Goal: Task Accomplishment & Management: Manage account settings

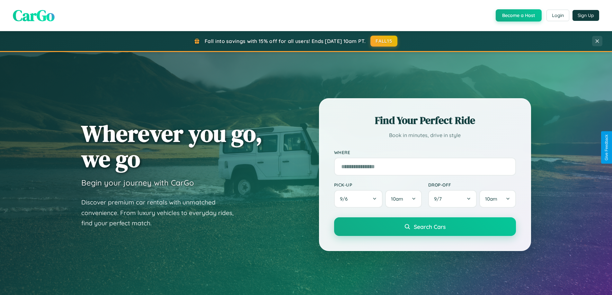
scroll to position [442, 0]
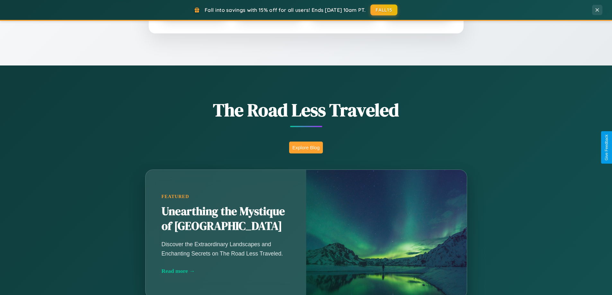
click at [306, 147] on button "Explore Blog" at bounding box center [306, 148] width 34 height 12
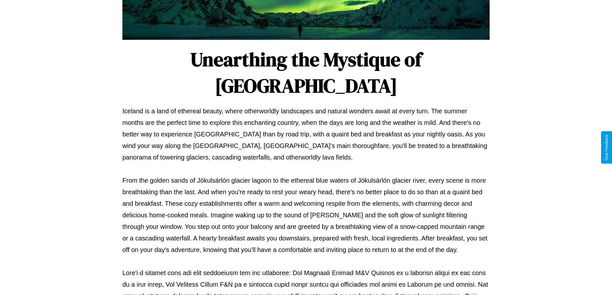
scroll to position [208, 0]
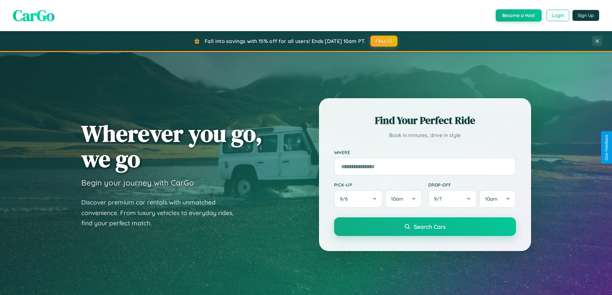
click at [557, 15] on button "Login" at bounding box center [557, 16] width 23 height 12
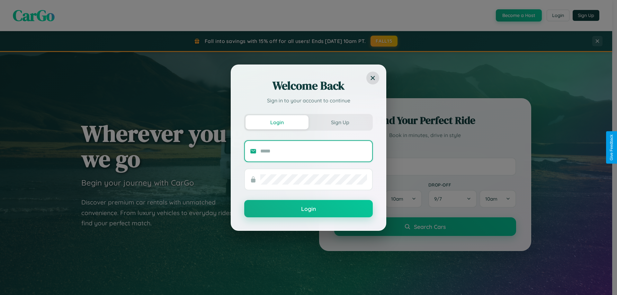
click at [313, 151] on input "text" at bounding box center [313, 151] width 107 height 10
type input "**********"
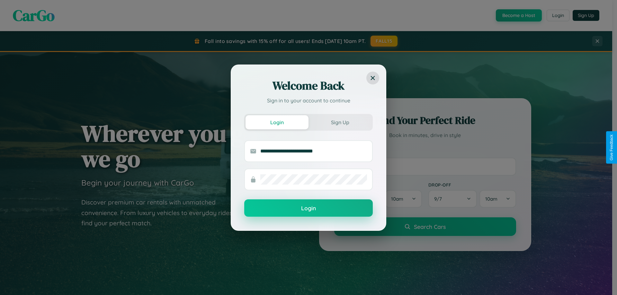
click at [308, 208] on button "Login" at bounding box center [308, 207] width 128 height 17
